Goal: Transaction & Acquisition: Subscribe to service/newsletter

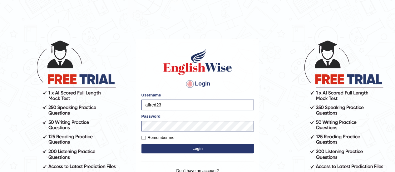
click at [182, 150] on button "Login" at bounding box center [198, 148] width 112 height 9
